Goal: Find contact information: Find contact information

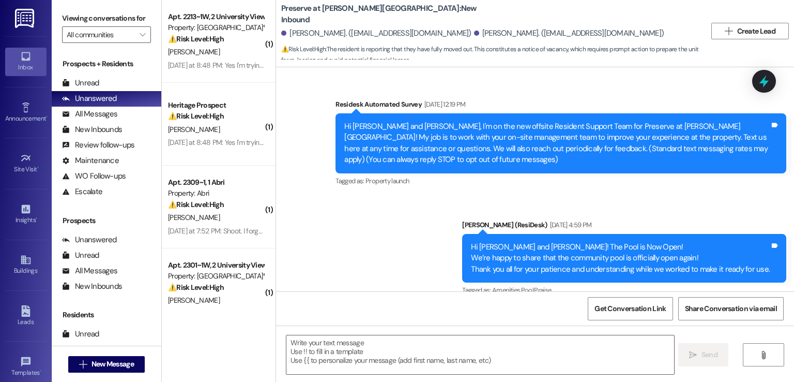
scroll to position [12753, 0]
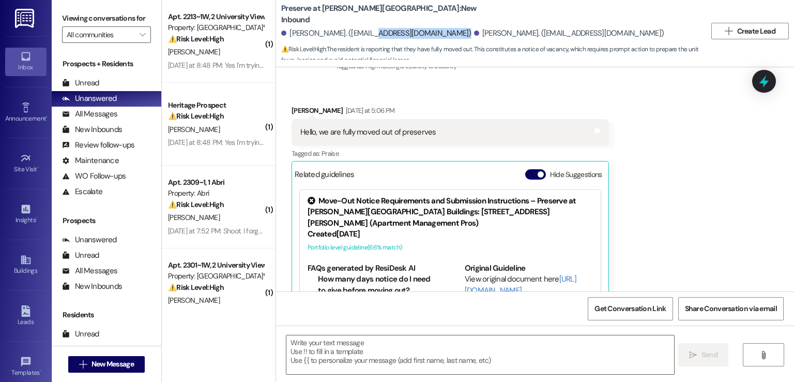
drag, startPoint x: 441, startPoint y: 34, endPoint x: 359, endPoint y: 33, distance: 81.7
click at [359, 33] on div "[PERSON_NAME]. ([EMAIL_ADDRESS][DOMAIN_NAME])" at bounding box center [376, 33] width 190 height 11
copy div "[EMAIL_ADDRESS][DOMAIN_NAME]"
drag, startPoint x: 519, startPoint y: 33, endPoint x: 614, endPoint y: 36, distance: 94.7
click at [614, 36] on div "[PERSON_NAME]. ([EMAIL_ADDRESS][DOMAIN_NAME])" at bounding box center [569, 33] width 190 height 11
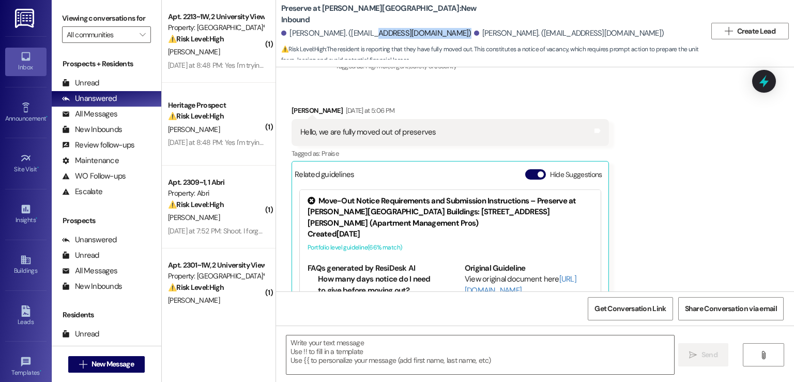
click at [614, 36] on div "[PERSON_NAME]. ([EMAIL_ADDRESS][DOMAIN_NAME])" at bounding box center [569, 33] width 190 height 11
drag, startPoint x: 614, startPoint y: 33, endPoint x: 517, endPoint y: 34, distance: 96.7
click at [517, 34] on div "[PERSON_NAME]. ([EMAIL_ADDRESS][DOMAIN_NAME])" at bounding box center [569, 33] width 190 height 11
copy div "[EMAIL_ADDRESS][DOMAIN_NAME]"
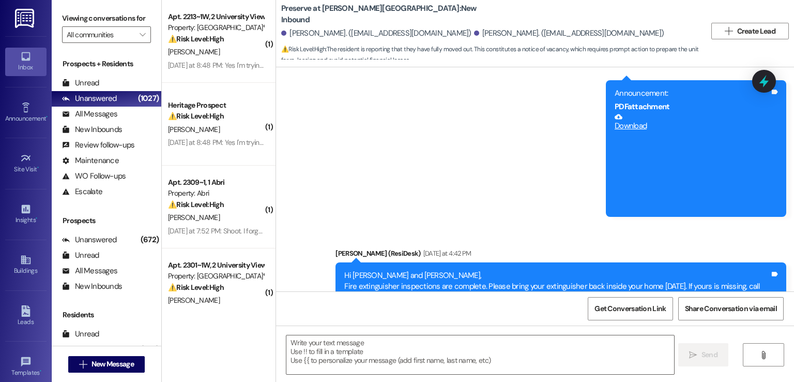
scroll to position [12494, 0]
